Goal: Information Seeking & Learning: Learn about a topic

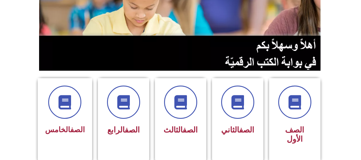
scroll to position [83, 0]
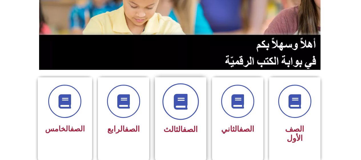
click at [182, 109] on span at bounding box center [180, 101] width 37 height 37
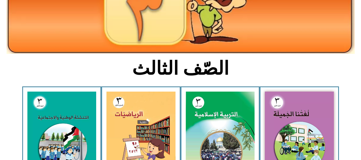
scroll to position [90, 0]
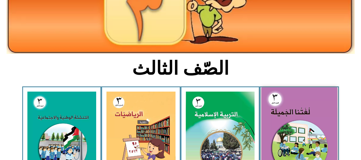
click at [298, 127] on img at bounding box center [299, 133] width 76 height 93
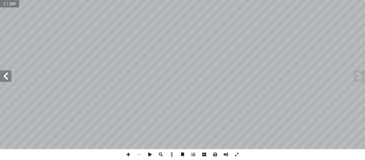
click at [6, 3] on input "text" at bounding box center [9, 3] width 19 height 7
type input "**"
click at [10, 77] on span at bounding box center [5, 75] width 11 height 11
